Goal: Find specific fact: Find contact information

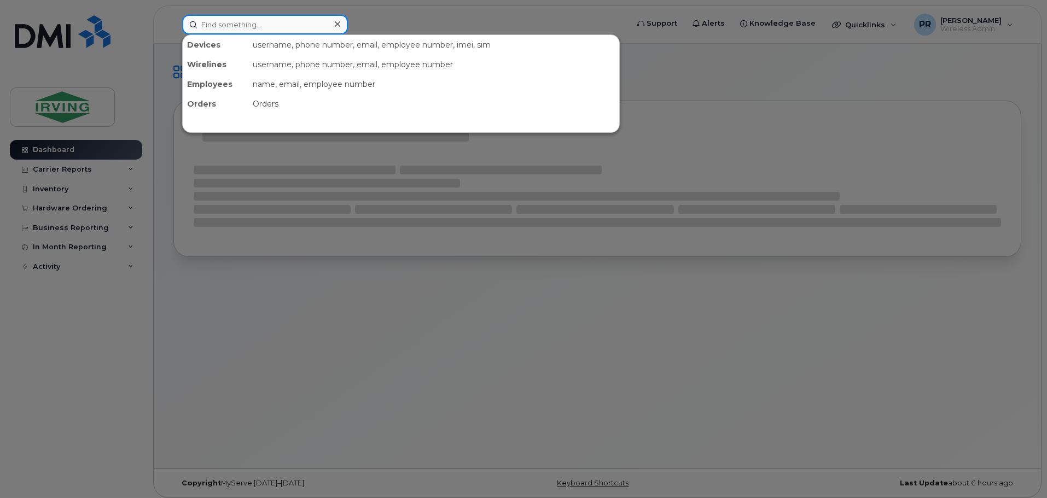
click at [228, 23] on input at bounding box center [265, 25] width 166 height 20
paste input "[PHONE_NUMBER]"
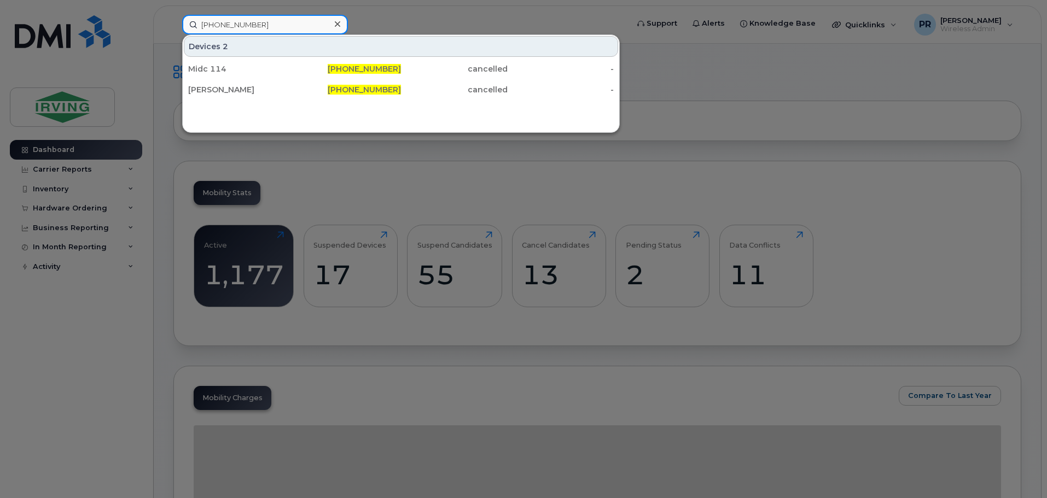
type input "[PHONE_NUMBER]"
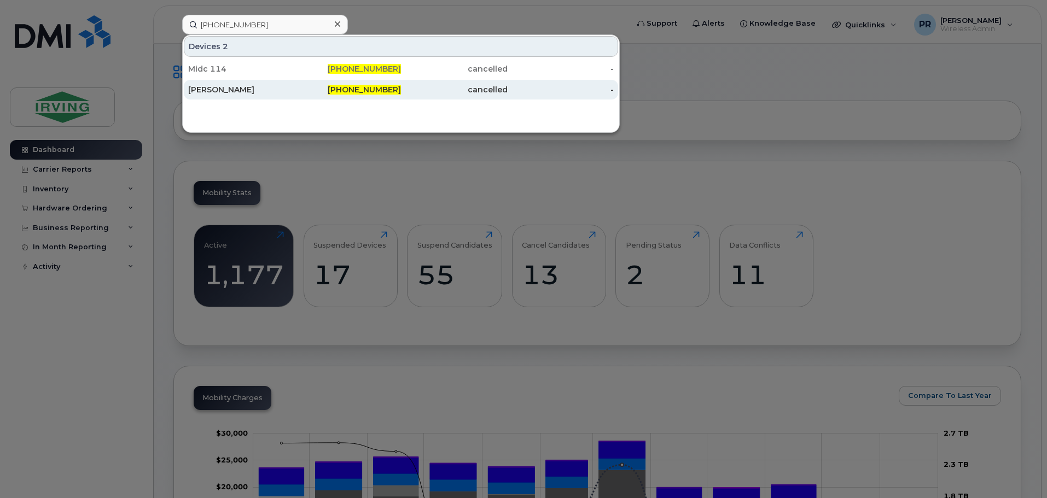
click at [222, 92] on div "[PERSON_NAME]" at bounding box center [241, 89] width 107 height 11
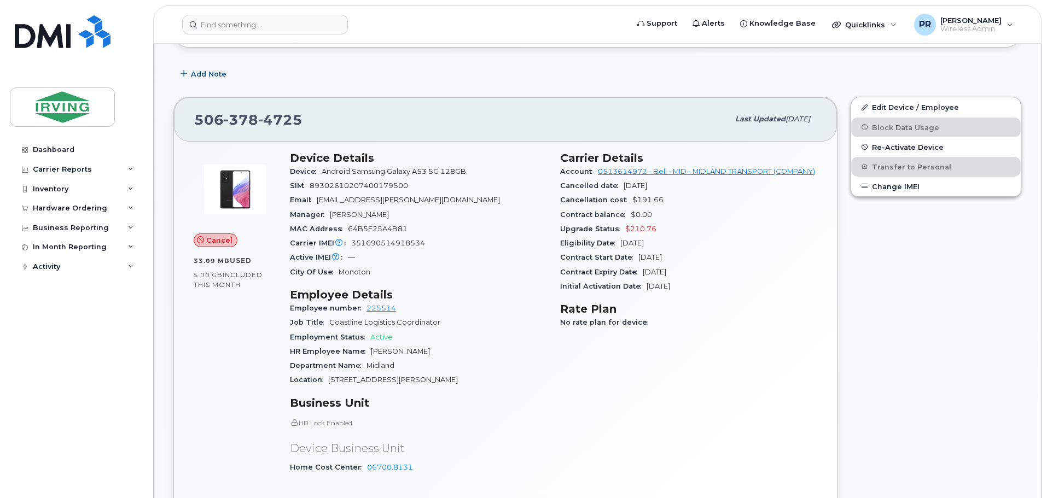
scroll to position [164, 0]
